Goal: Share content: Share content

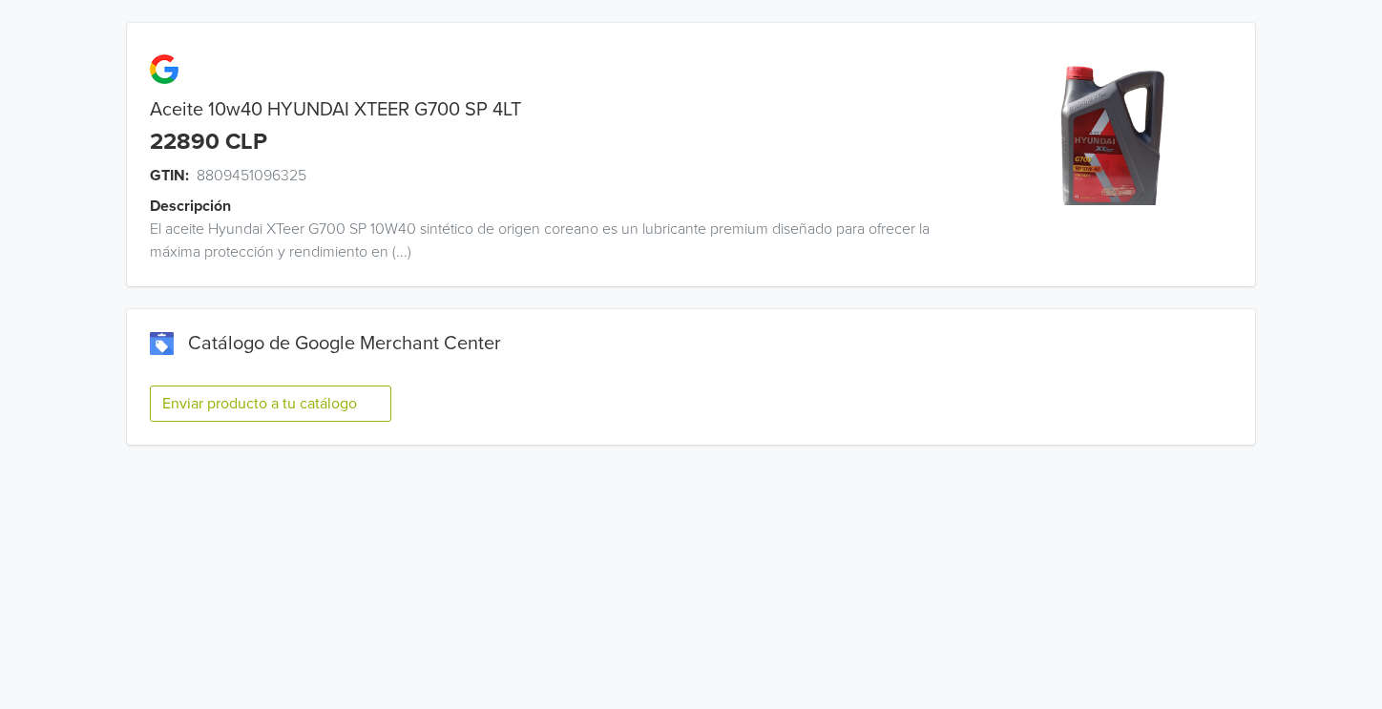
click at [296, 404] on button "Enviar producto a tu catálogo" at bounding box center [271, 404] width 242 height 36
click at [289, 396] on button "Enviar producto a tu catálogo" at bounding box center [271, 404] width 242 height 36
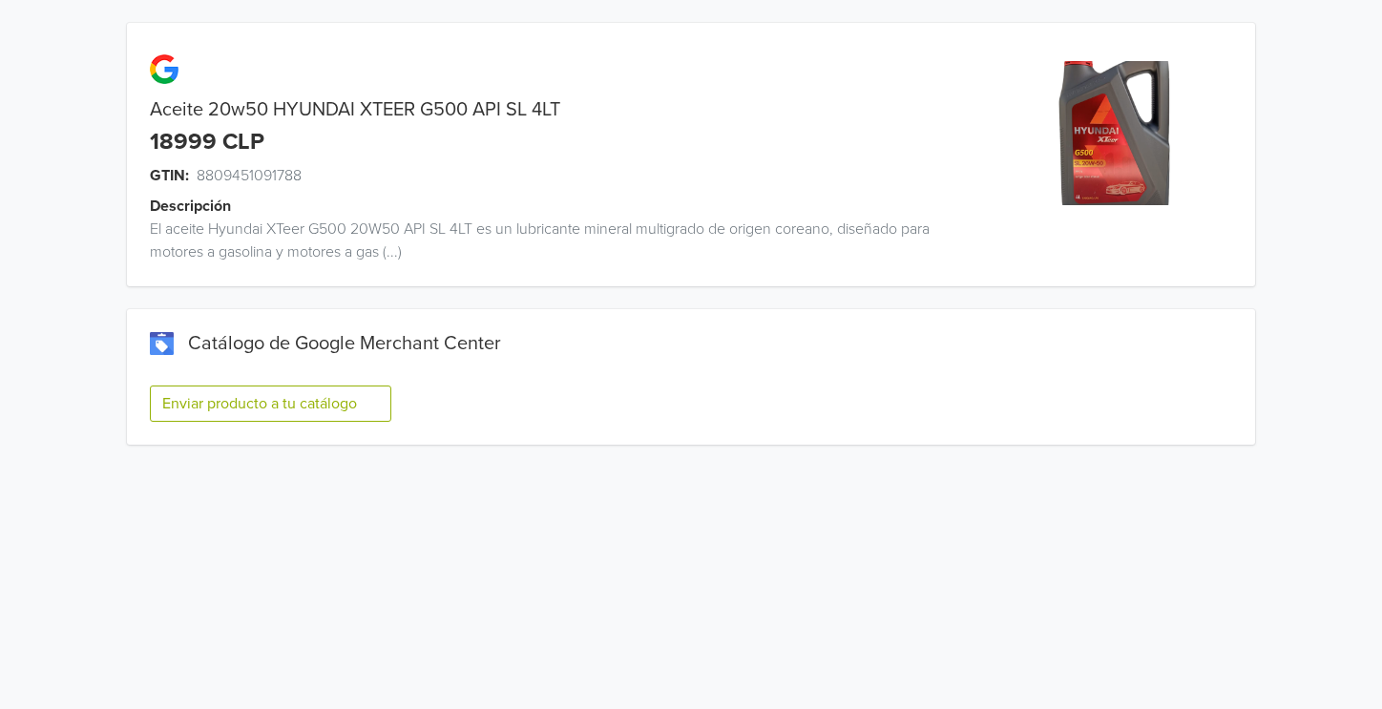
click at [243, 401] on button "Enviar producto a tu catálogo" at bounding box center [271, 404] width 242 height 36
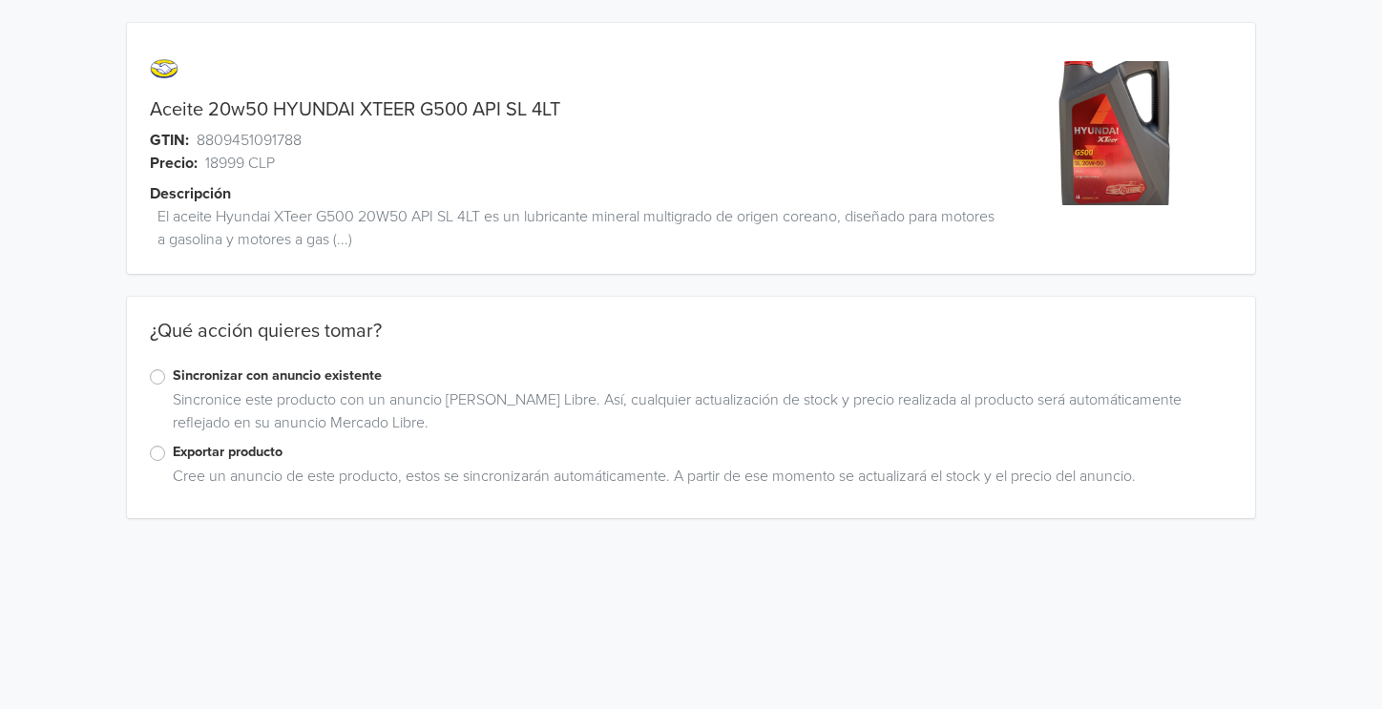
click at [173, 452] on label "Exportar producto" at bounding box center [703, 452] width 1060 height 21
click at [0, 0] on input "Exportar producto" at bounding box center [0, 0] width 0 height 0
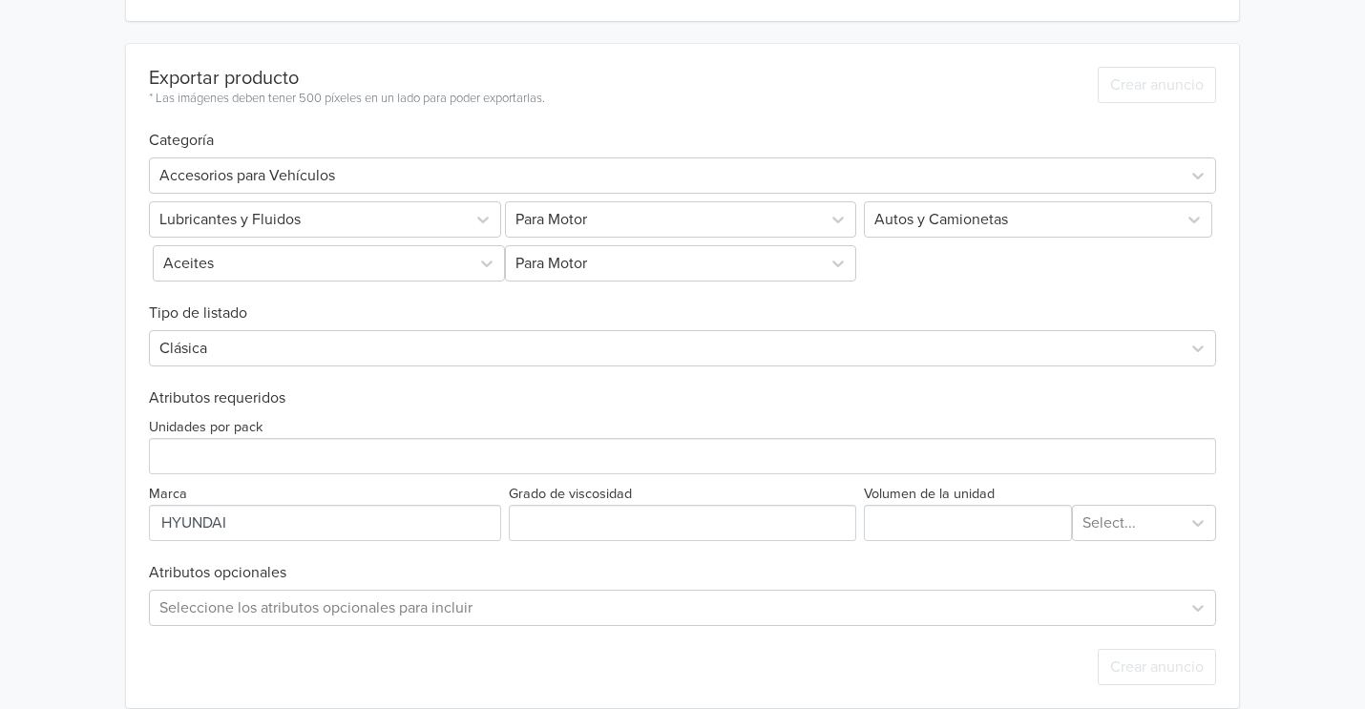
scroll to position [522, 0]
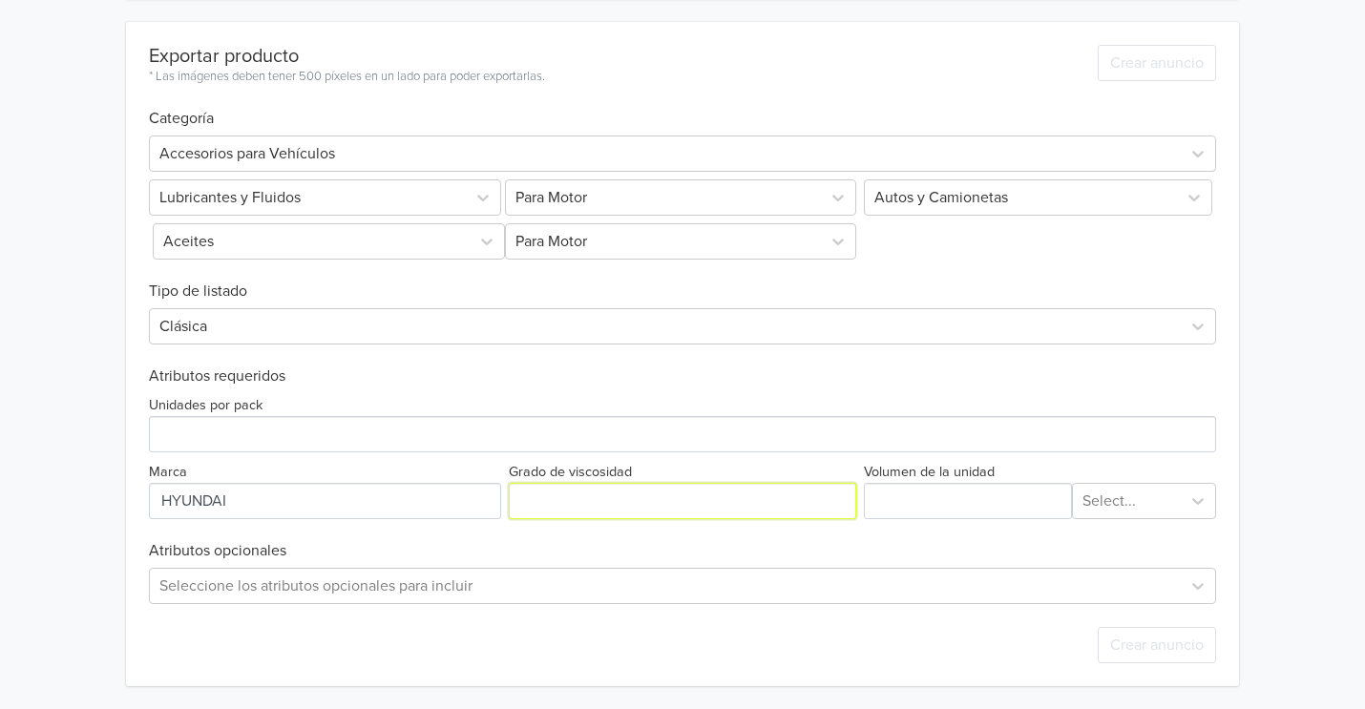
click at [707, 502] on input "Grado de viscosidad" at bounding box center [683, 501] width 348 height 36
type input "20W50"
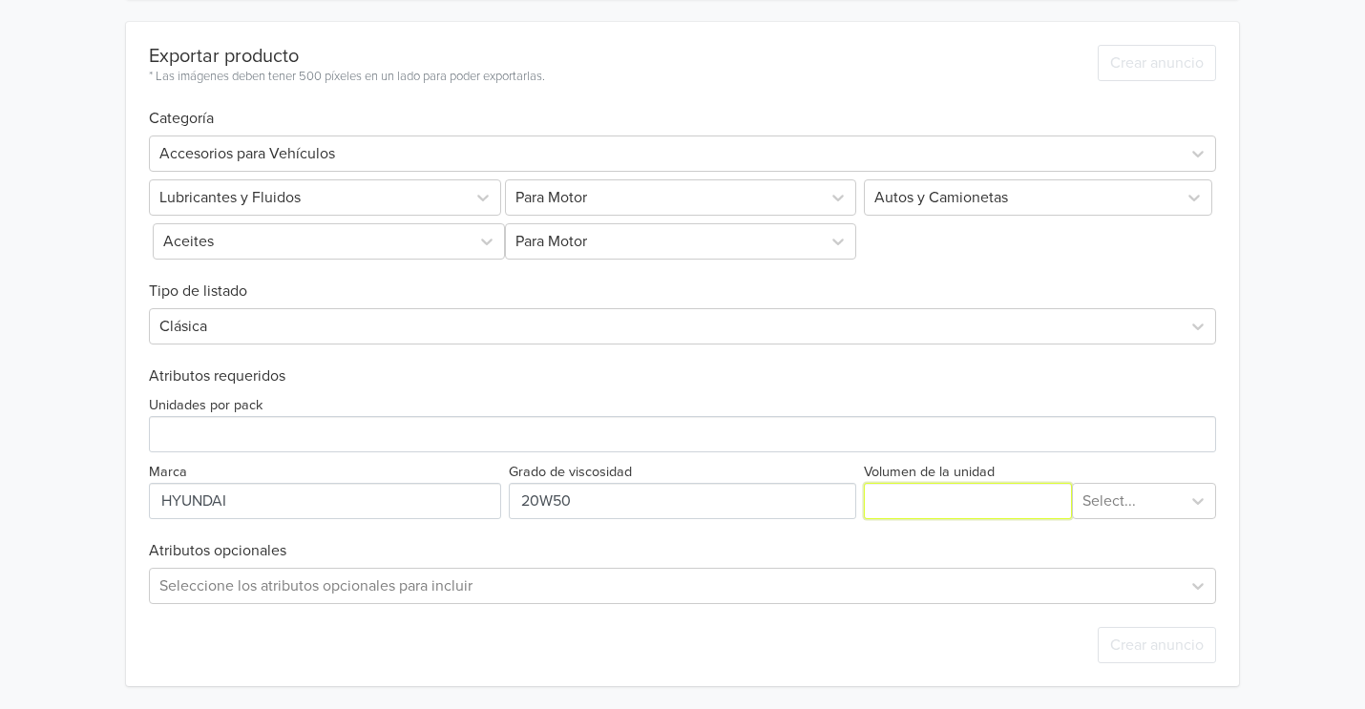
click at [932, 502] on input "Volumen de la unidad" at bounding box center [968, 501] width 208 height 36
type input "4"
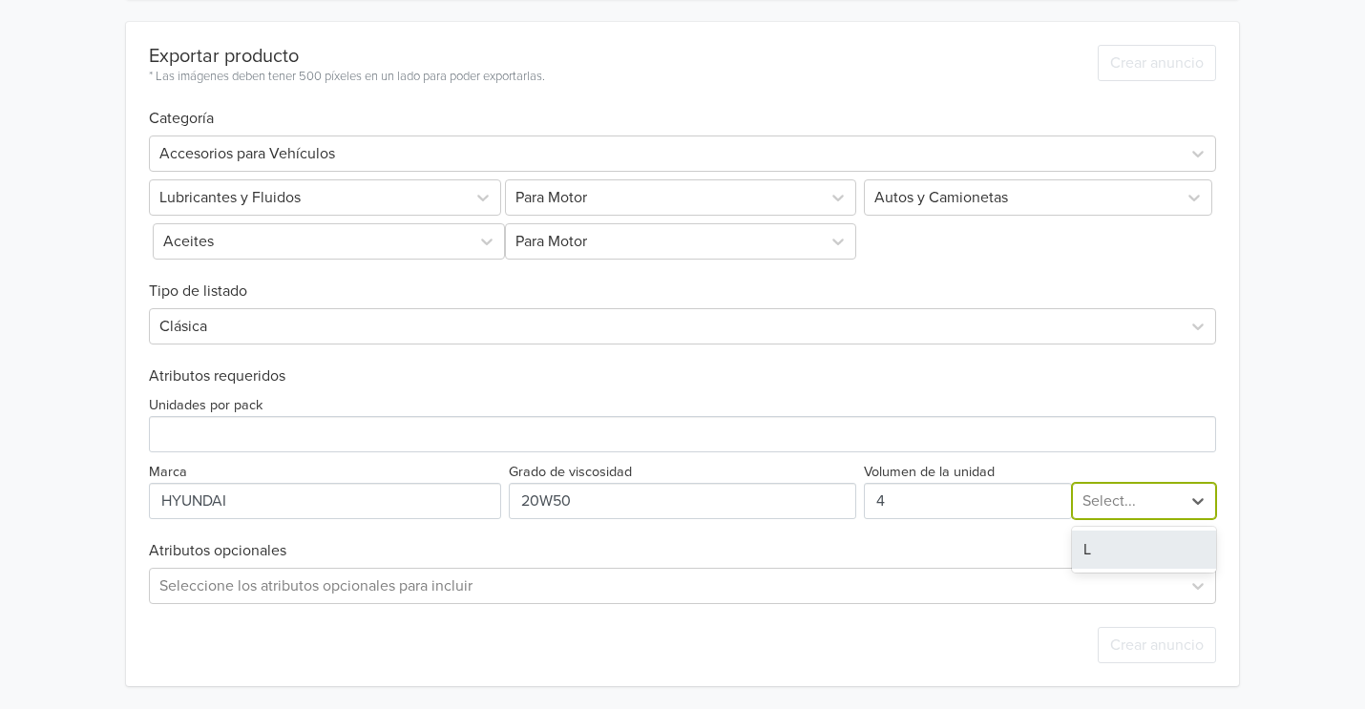
click at [1152, 484] on div "Select..." at bounding box center [1127, 501] width 108 height 34
click at [1137, 537] on div "L" at bounding box center [1144, 550] width 144 height 38
click at [446, 580] on div "Seleccione los atributos opcionales para incluir" at bounding box center [683, 586] width 1068 height 36
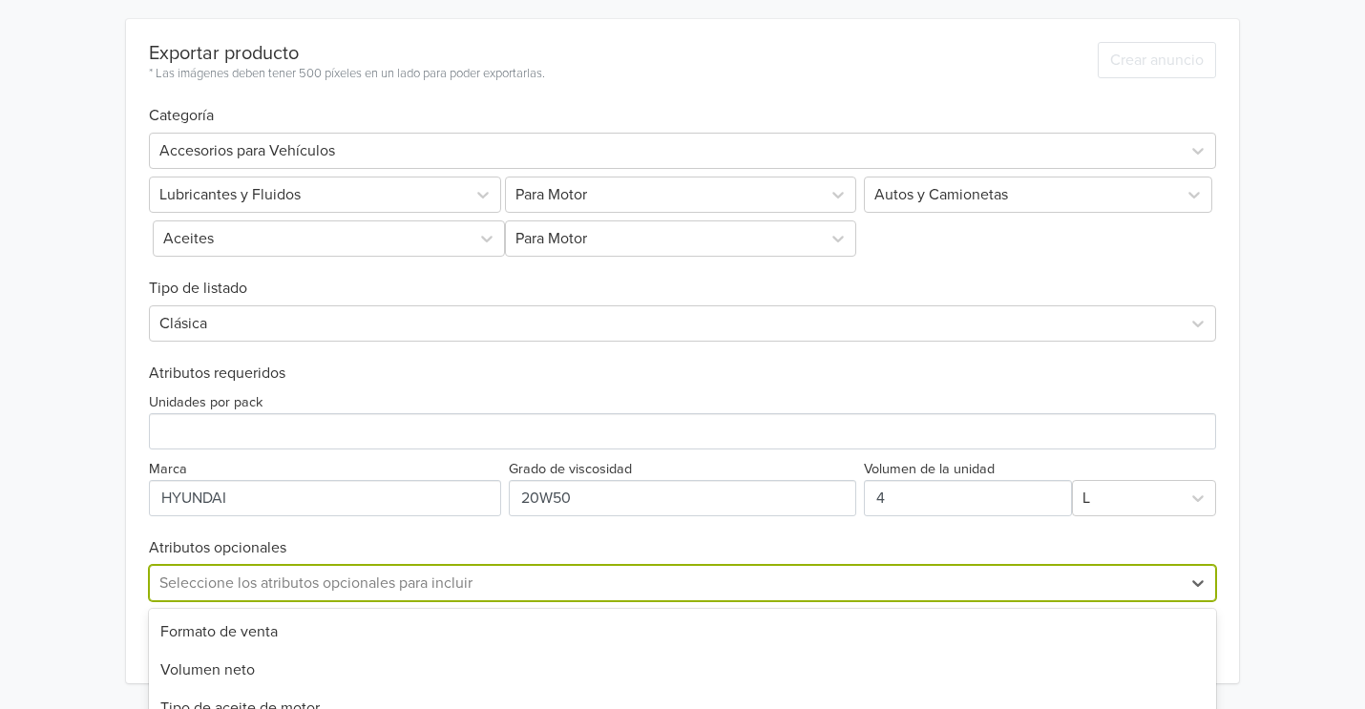
click at [1328, 455] on div "Aceite 20w50 HYUNDAI XTEER G500 API SL 4LT GTIN: 8809451091788 Precio: 18999 CL…" at bounding box center [682, 92] width 1336 height 1229
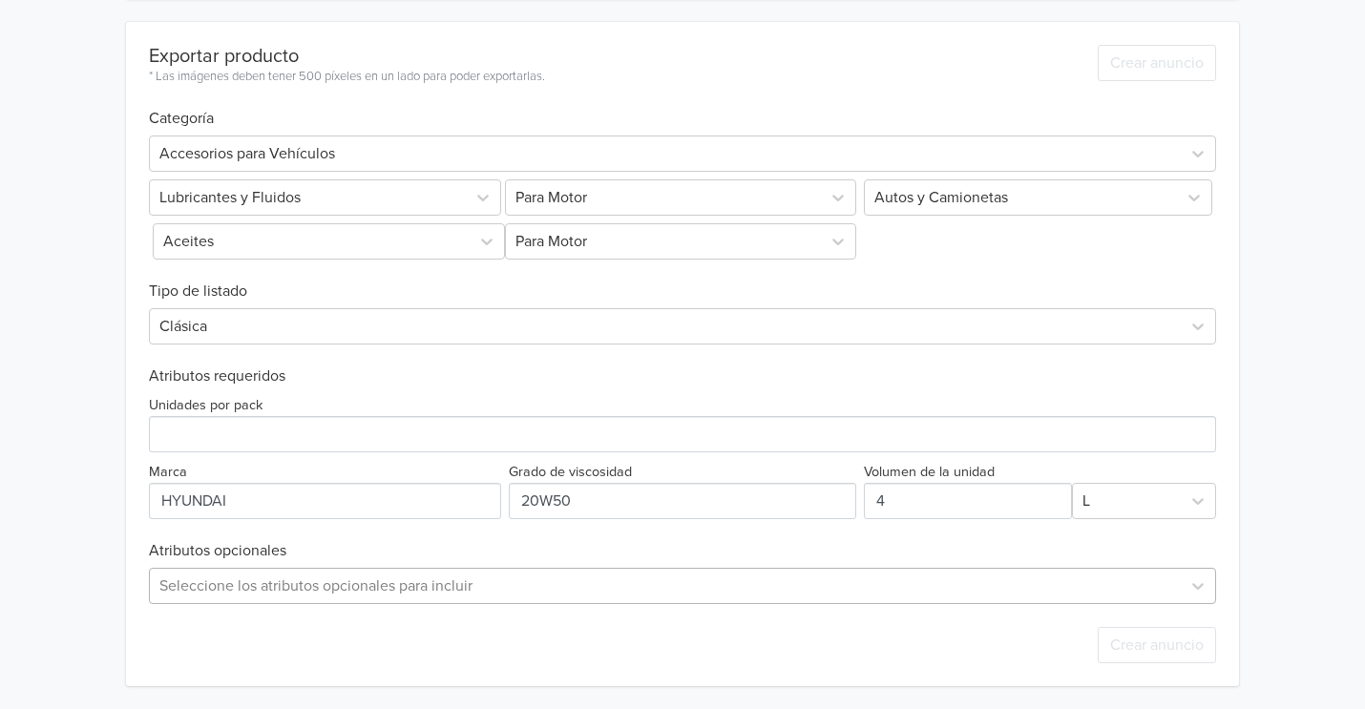
click at [974, 576] on div "Seleccione los atributos opcionales para incluir" at bounding box center [683, 586] width 1068 height 36
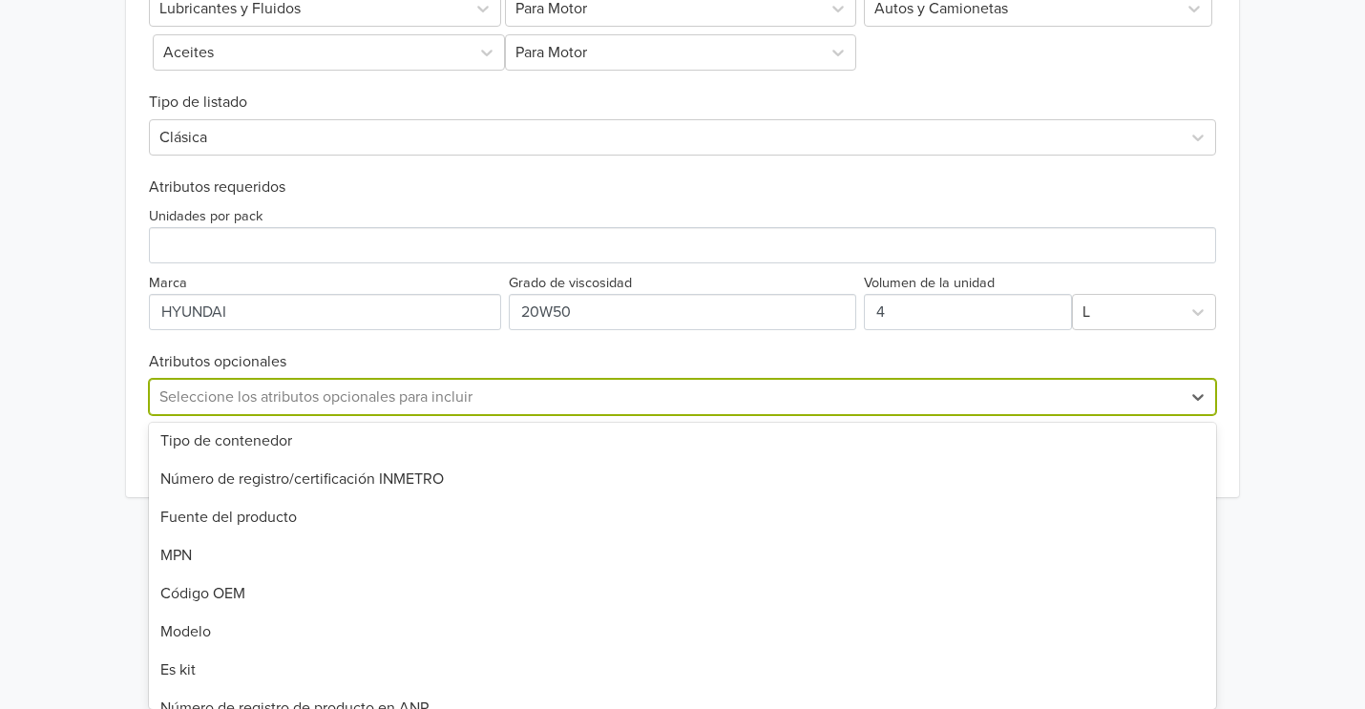
scroll to position [599, 0]
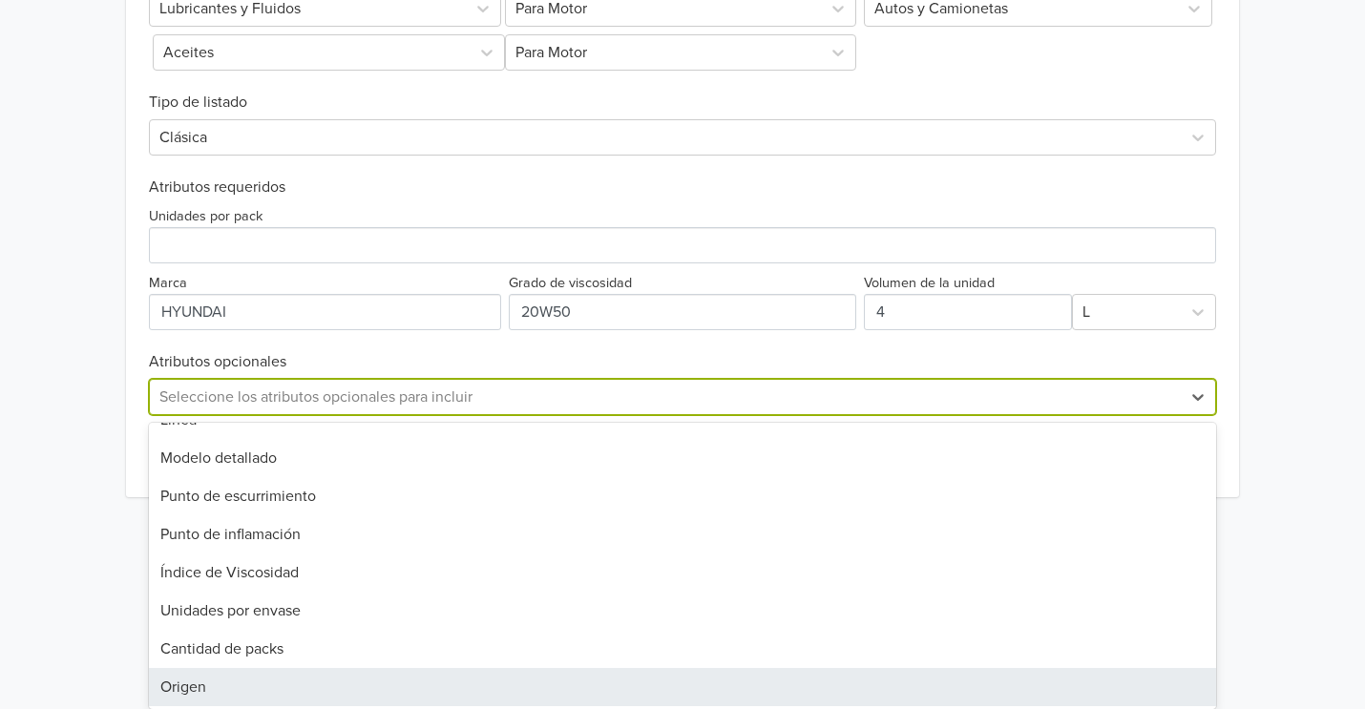
click at [272, 691] on div "Origen" at bounding box center [683, 687] width 1068 height 38
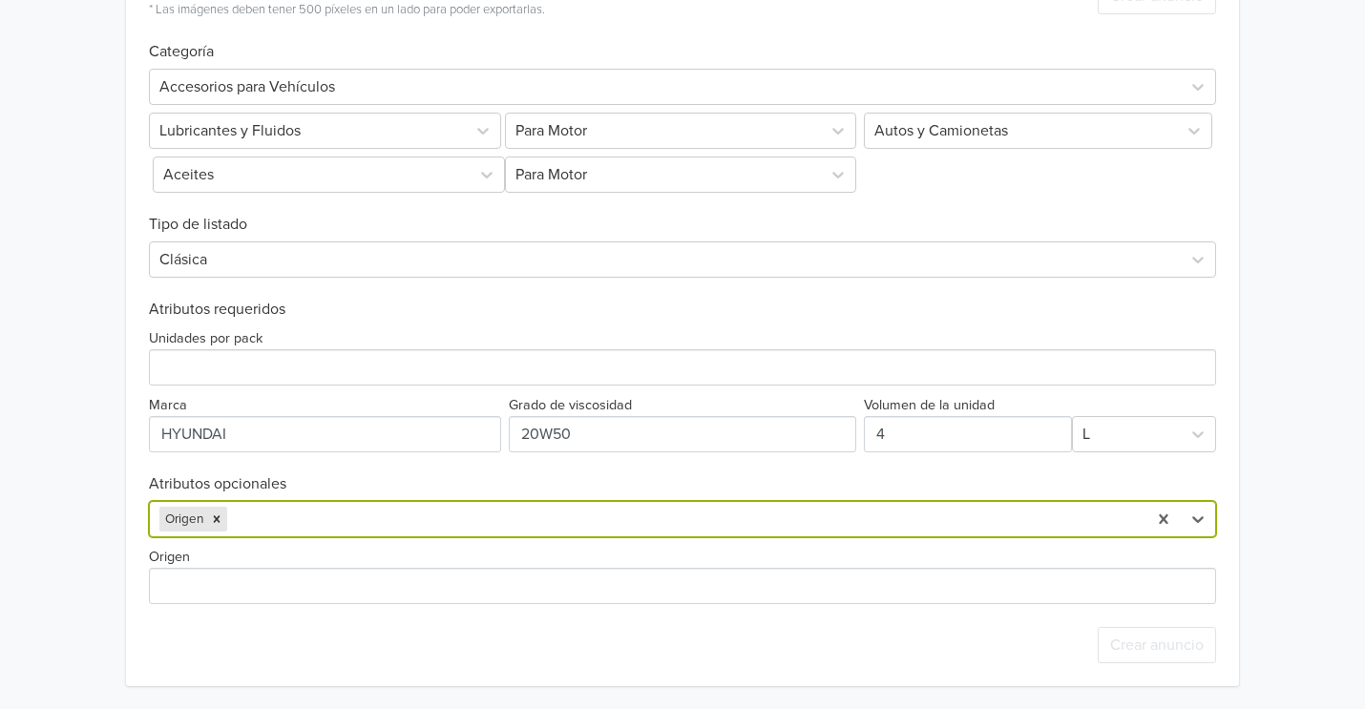
scroll to position [588, 0]
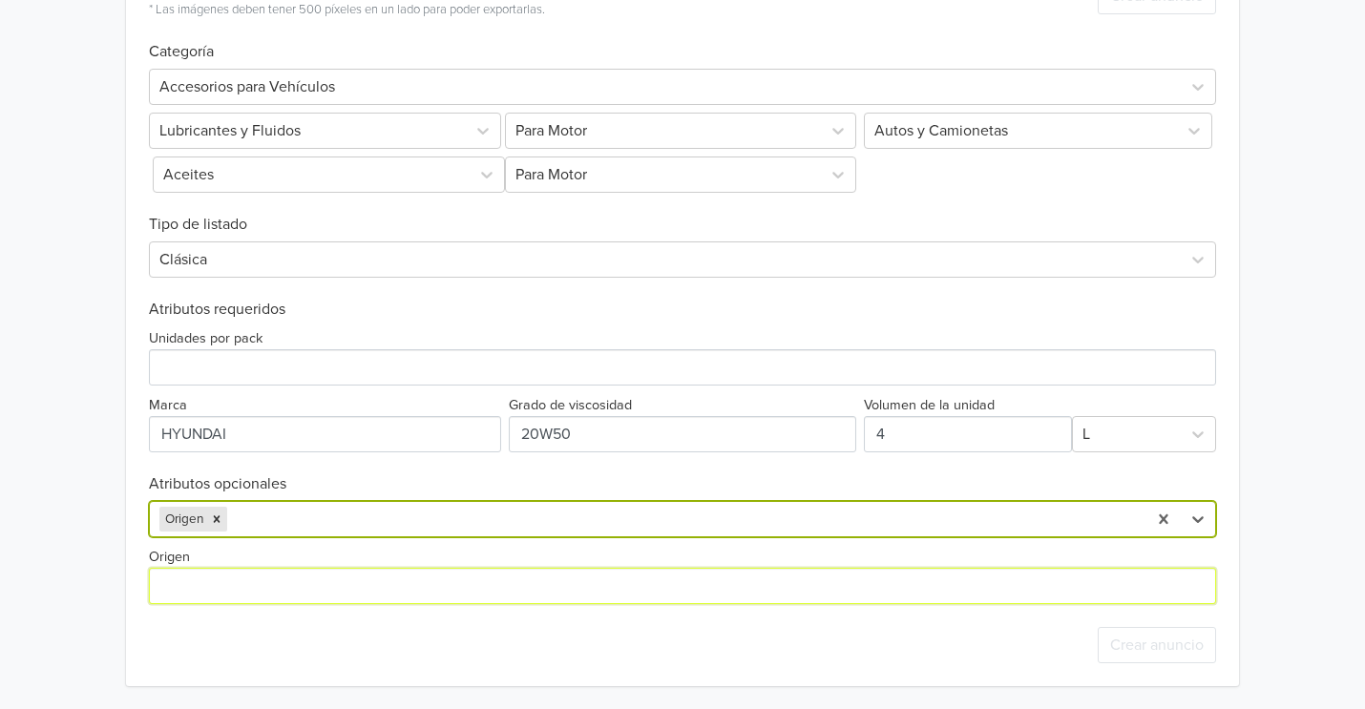
click at [270, 598] on input "Origen" at bounding box center [683, 586] width 1068 height 36
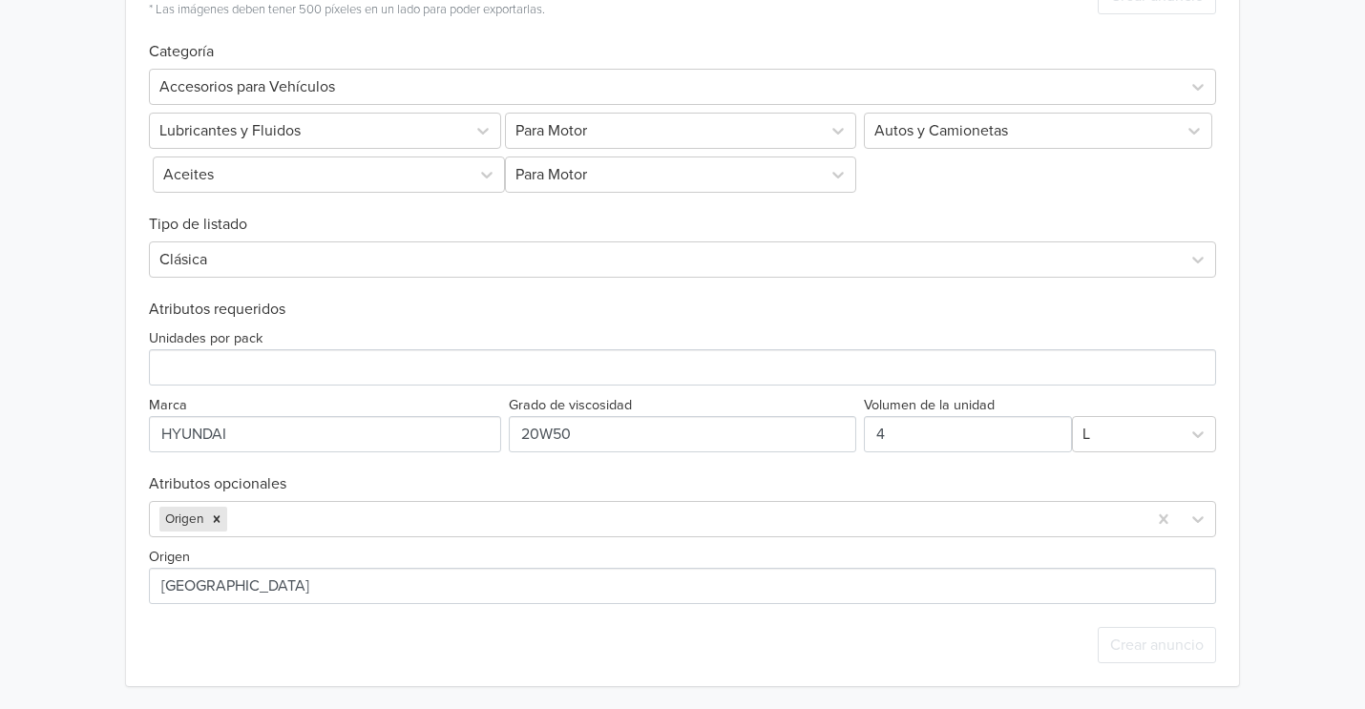
click at [364, 622] on div "Crear anuncio" at bounding box center [683, 645] width 1068 height 82
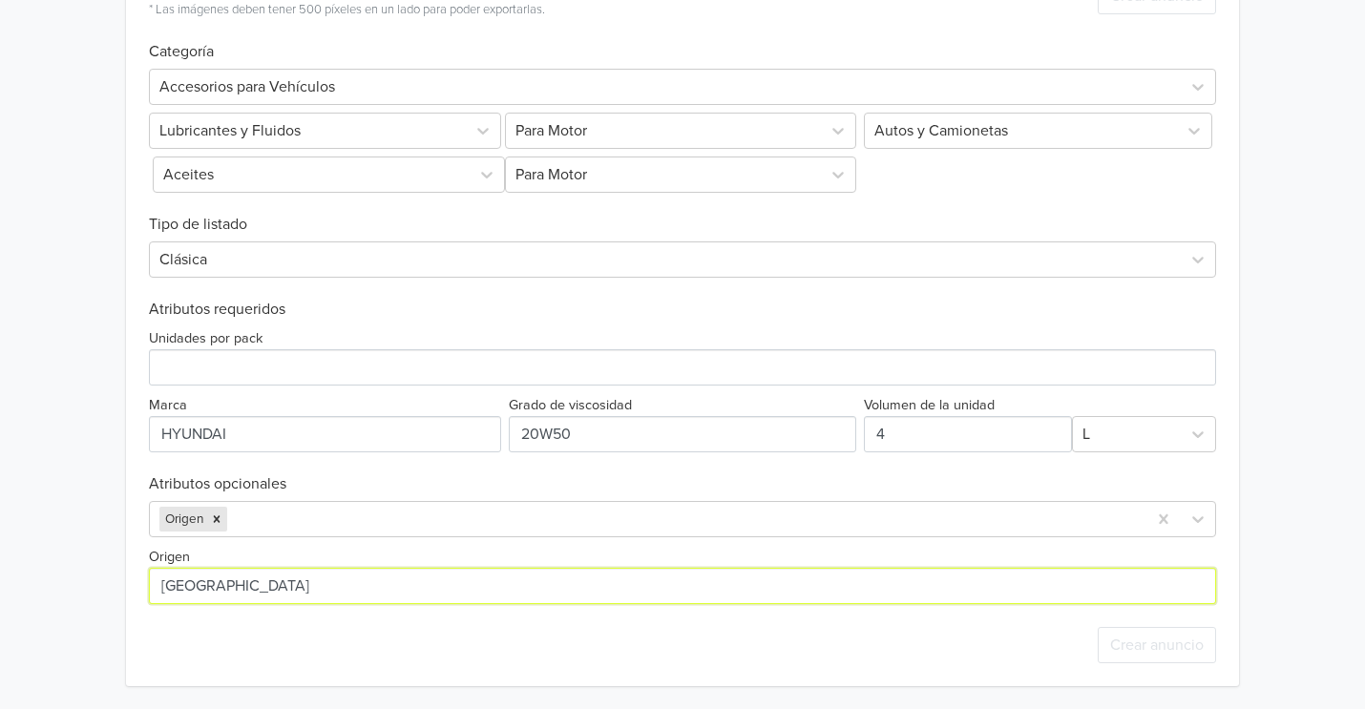
click at [277, 588] on input "Origen" at bounding box center [683, 586] width 1068 height 36
type input "KOREA"
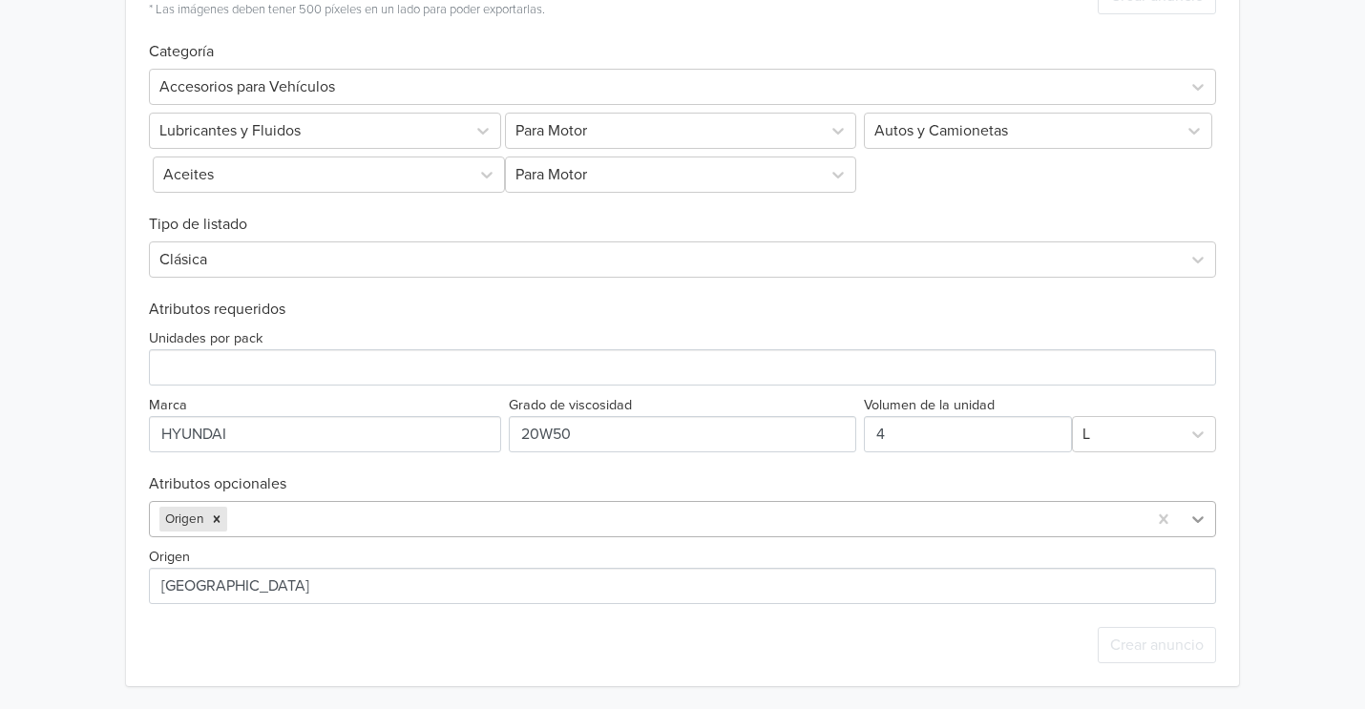
click at [1208, 520] on icon at bounding box center [1197, 519] width 19 height 19
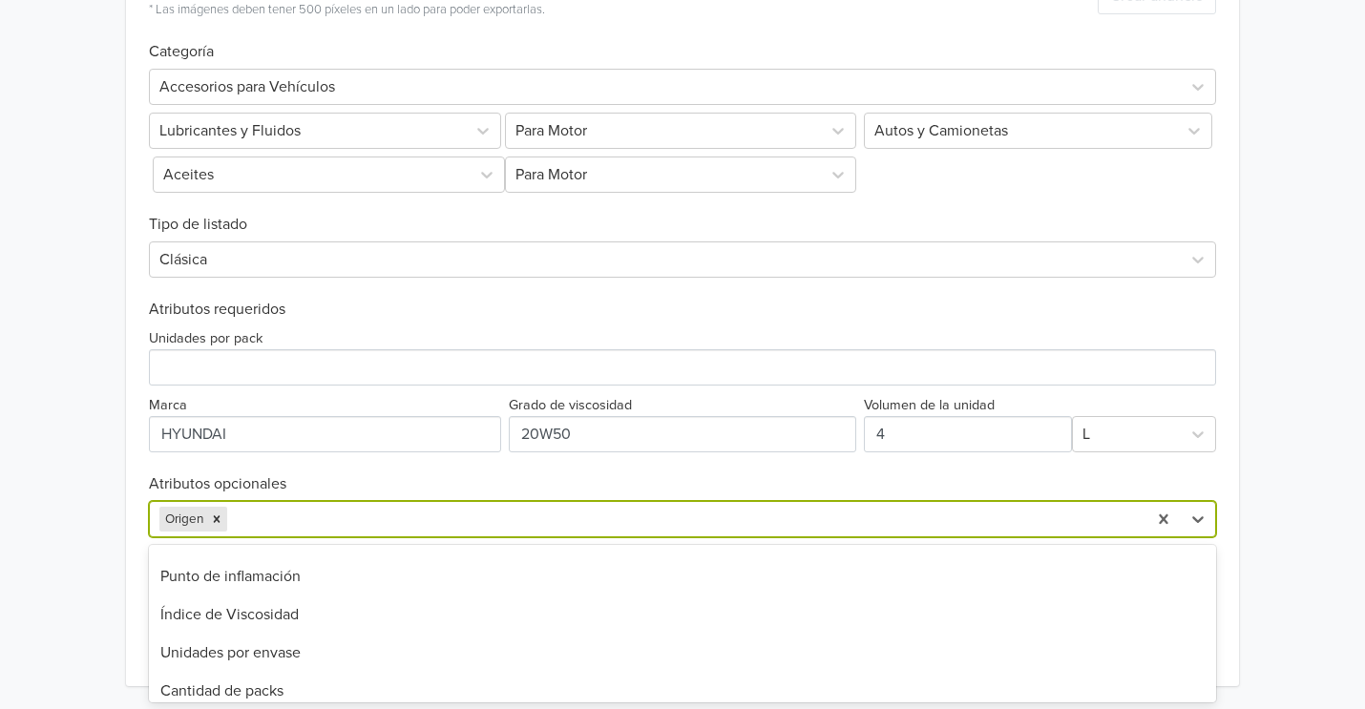
scroll to position [689, 0]
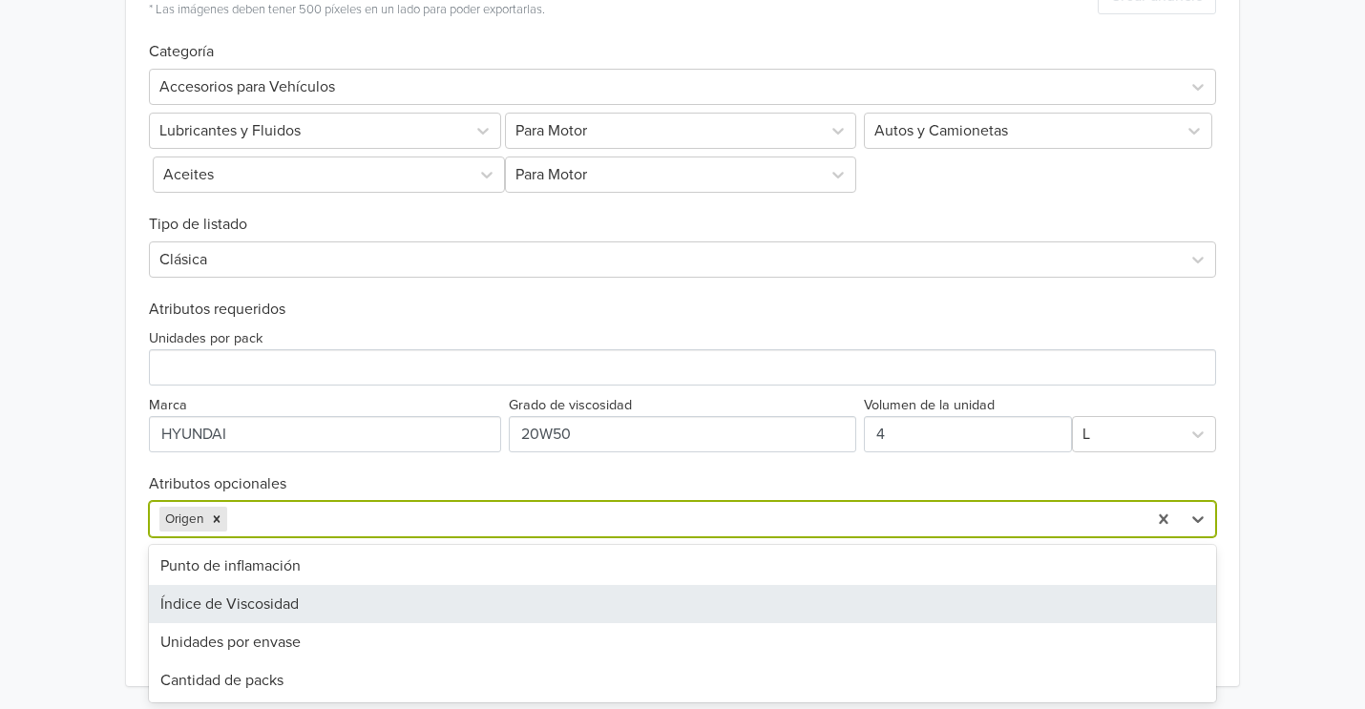
click at [126, 566] on div "Exportar producto * Las imágenes deben tener 500 píxeles en un lado para poder …" at bounding box center [683, 320] width 1114 height 731
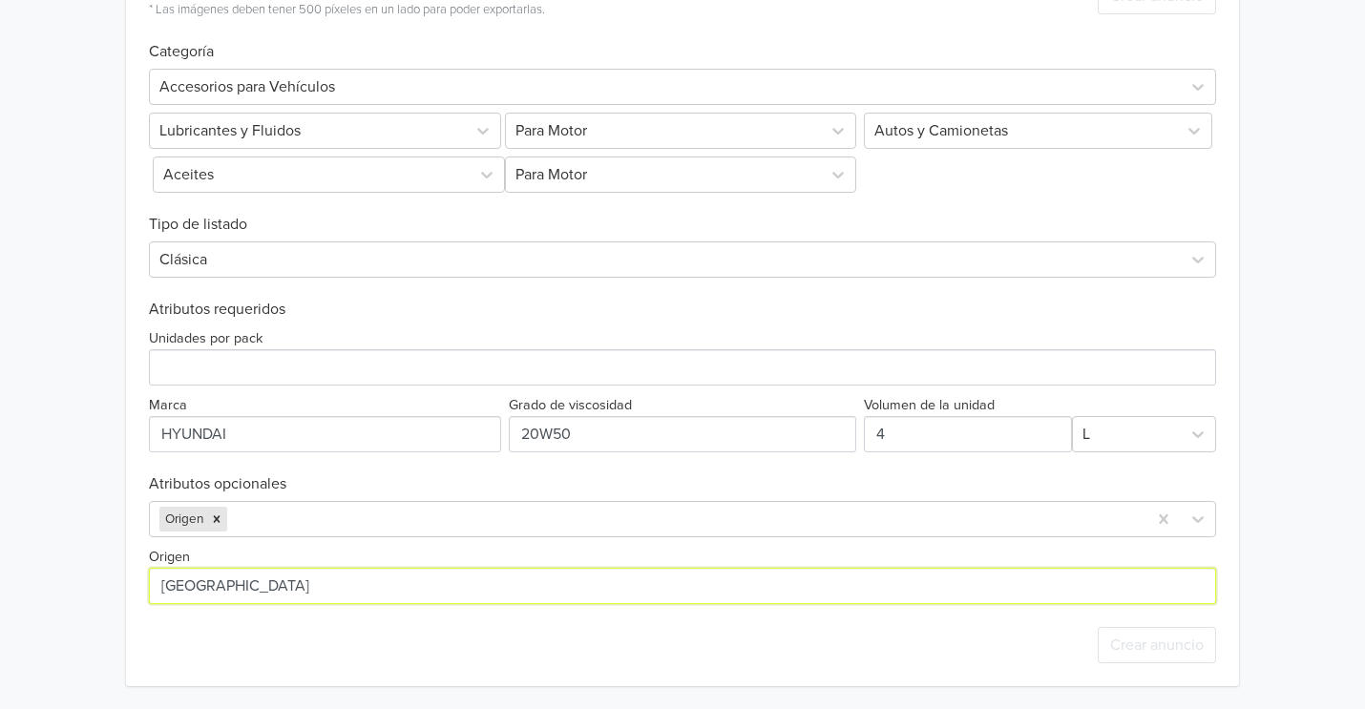
click at [232, 582] on input "Origen" at bounding box center [683, 586] width 1068 height 36
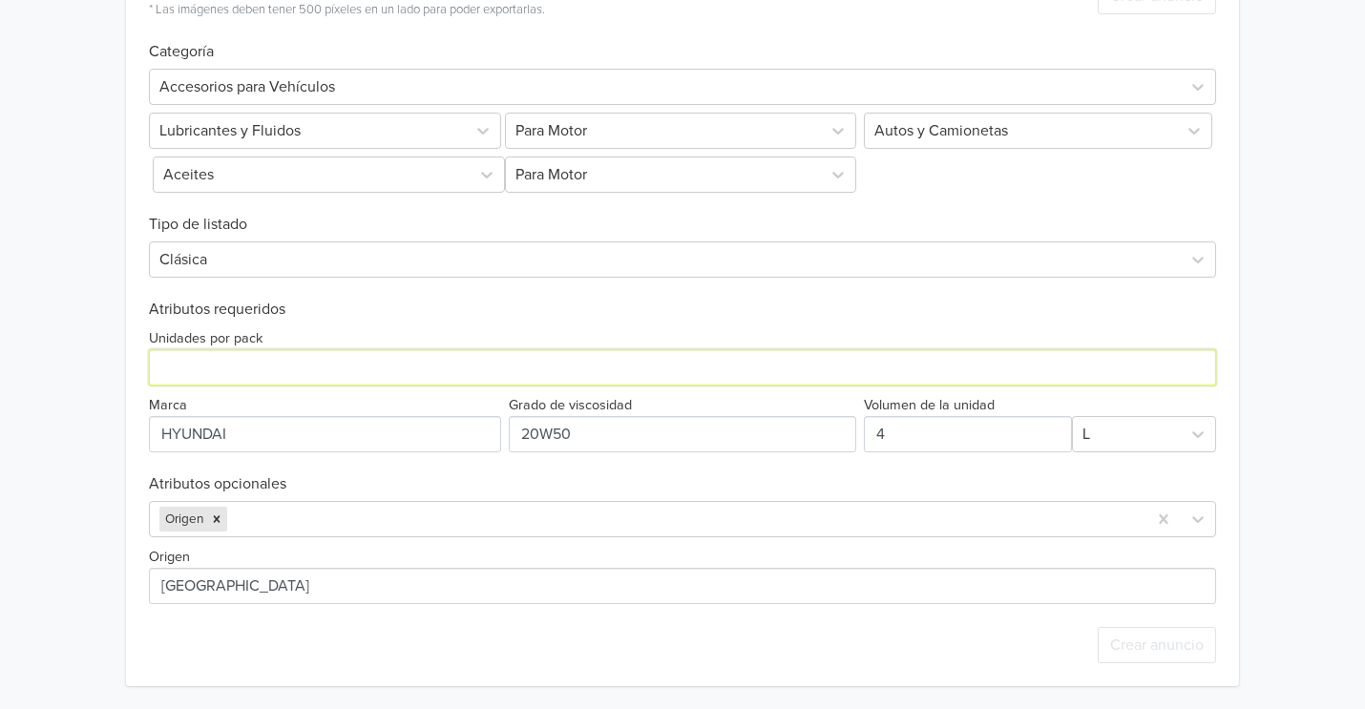
click at [350, 372] on input "Unidades por pack" at bounding box center [683, 367] width 1068 height 36
type input "1"
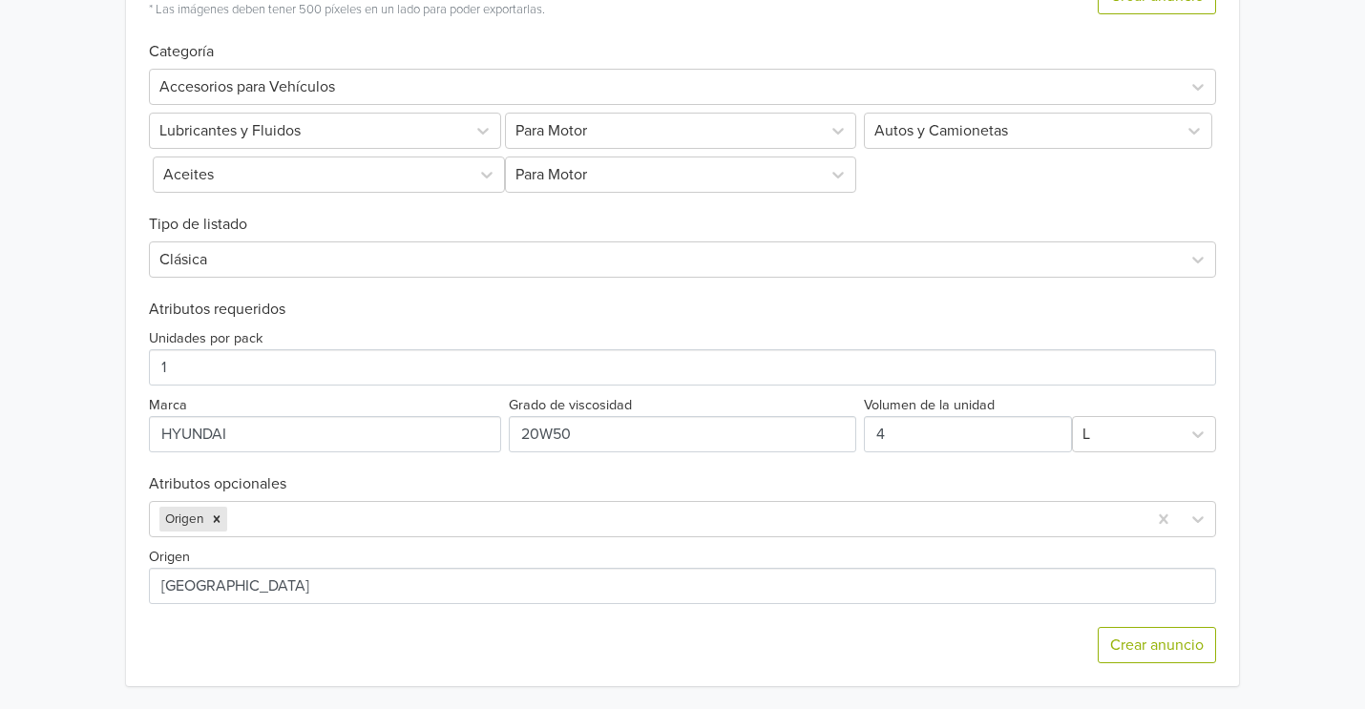
click at [84, 445] on div "Aceite 20w50 HYUNDAI XTEER G500 API SL 4LT GTIN: 8809451091788 Precio: 18999 CL…" at bounding box center [682, 61] width 1336 height 1295
click at [1181, 652] on button "Crear anuncio" at bounding box center [1157, 645] width 118 height 36
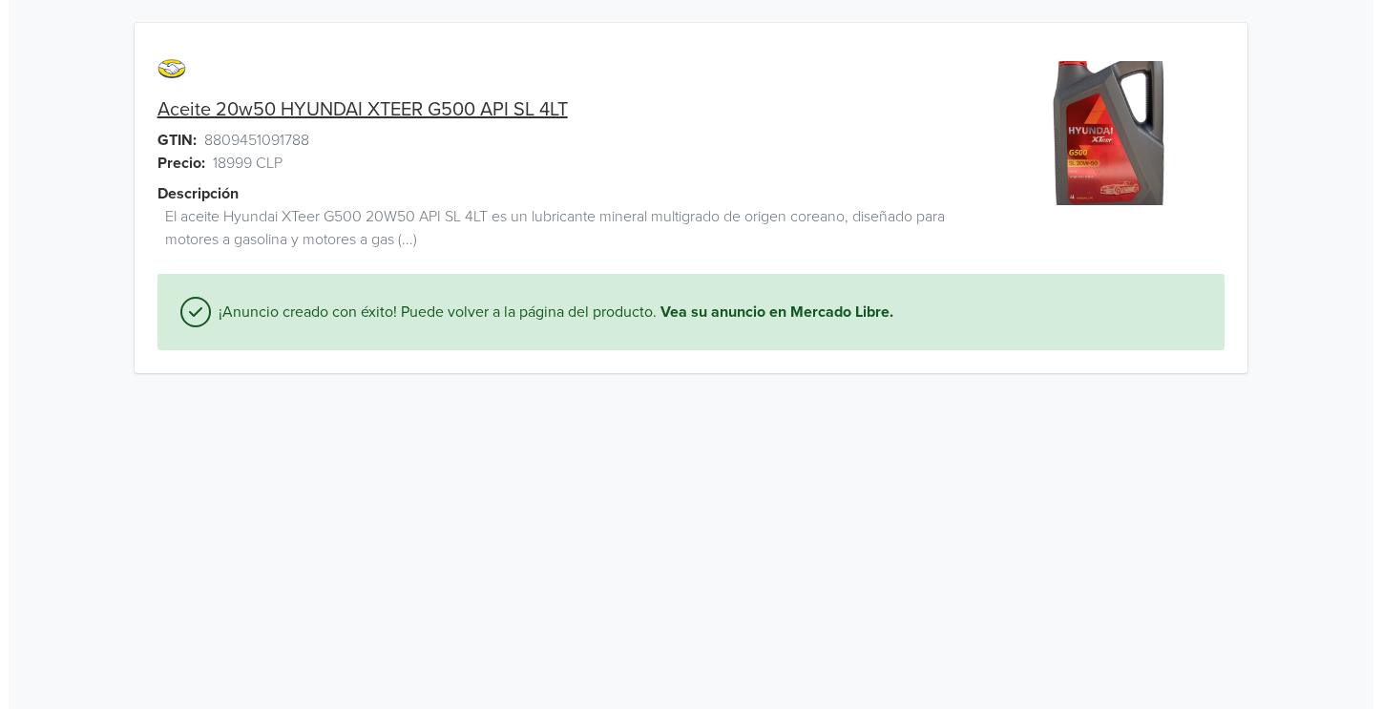
scroll to position [0, 0]
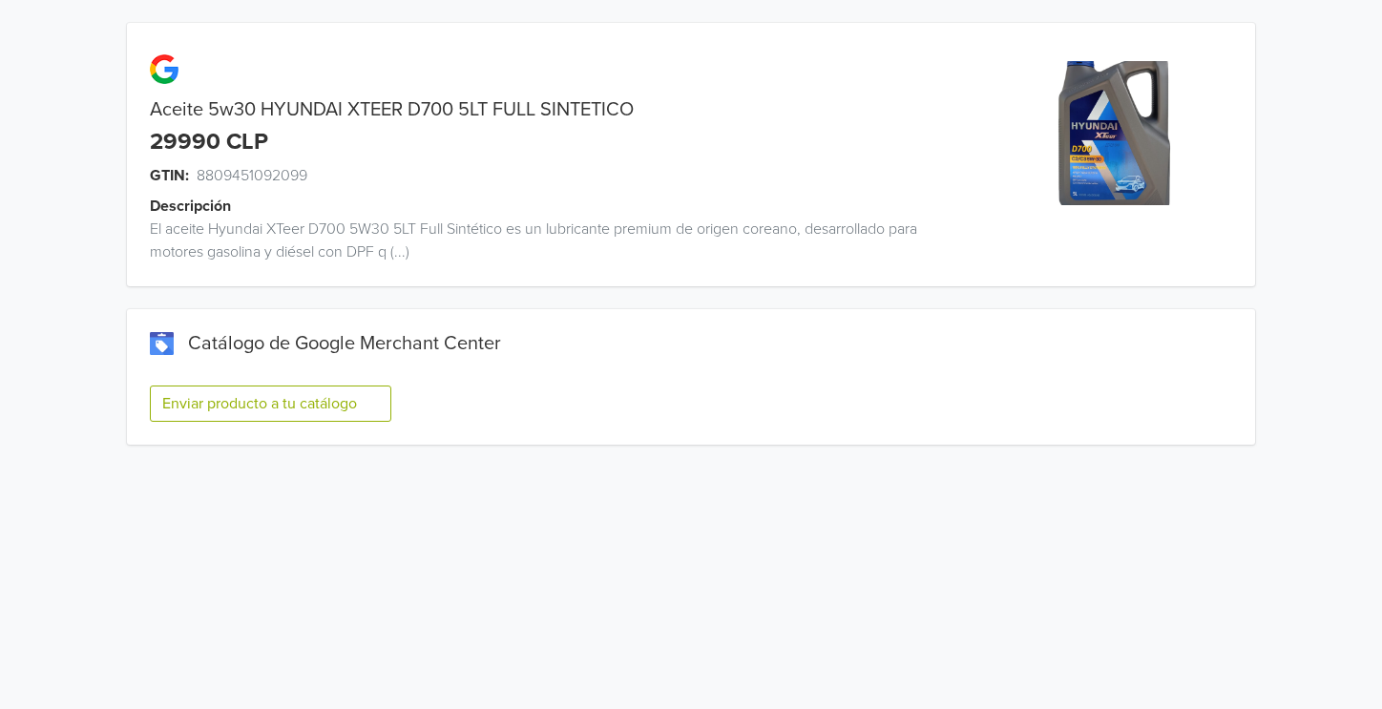
click at [313, 409] on button "Enviar producto a tu catálogo" at bounding box center [271, 404] width 242 height 36
